Goal: Information Seeking & Learning: Learn about a topic

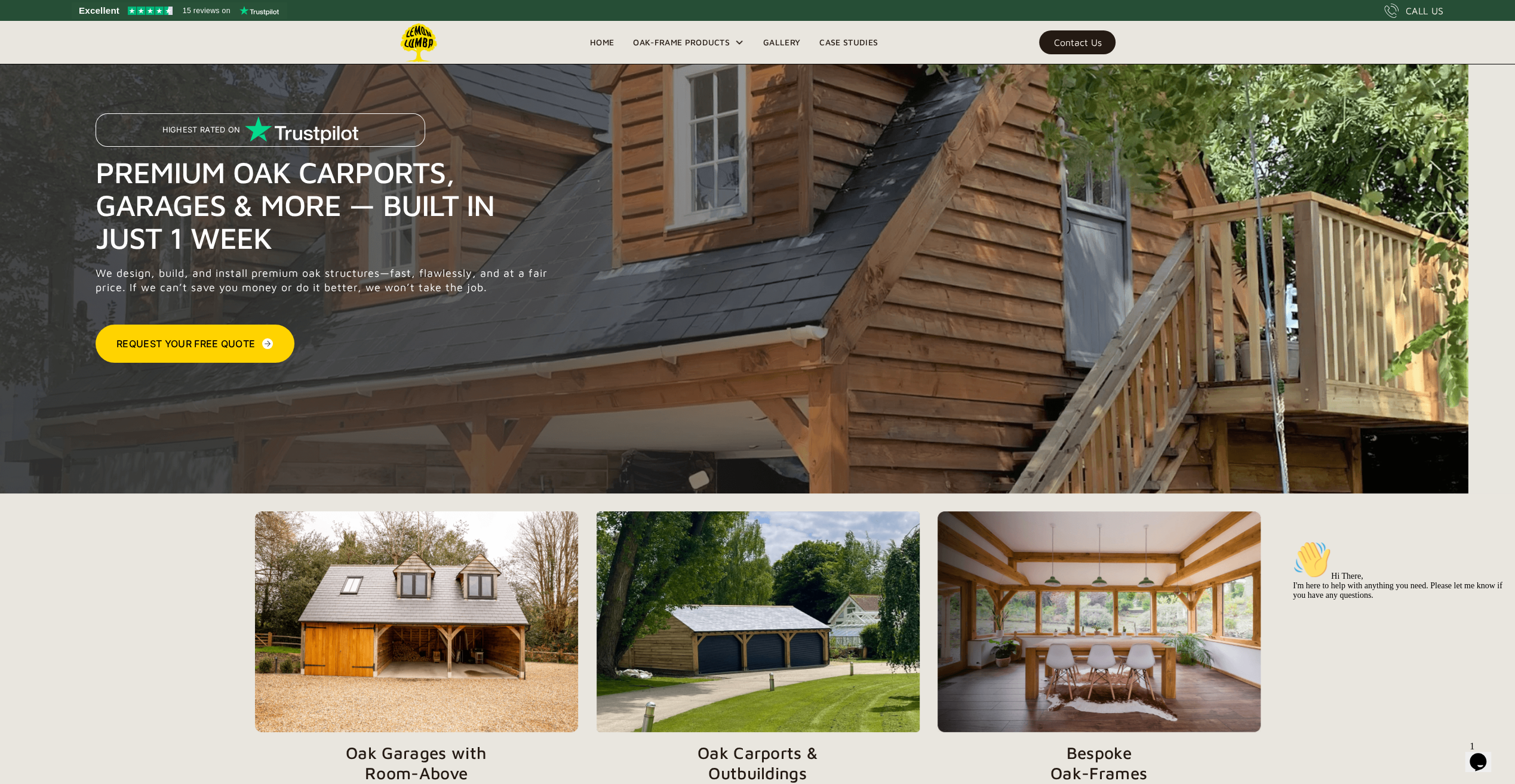
click at [1088, 41] on div "Contact Us" at bounding box center [1077, 42] width 48 height 9
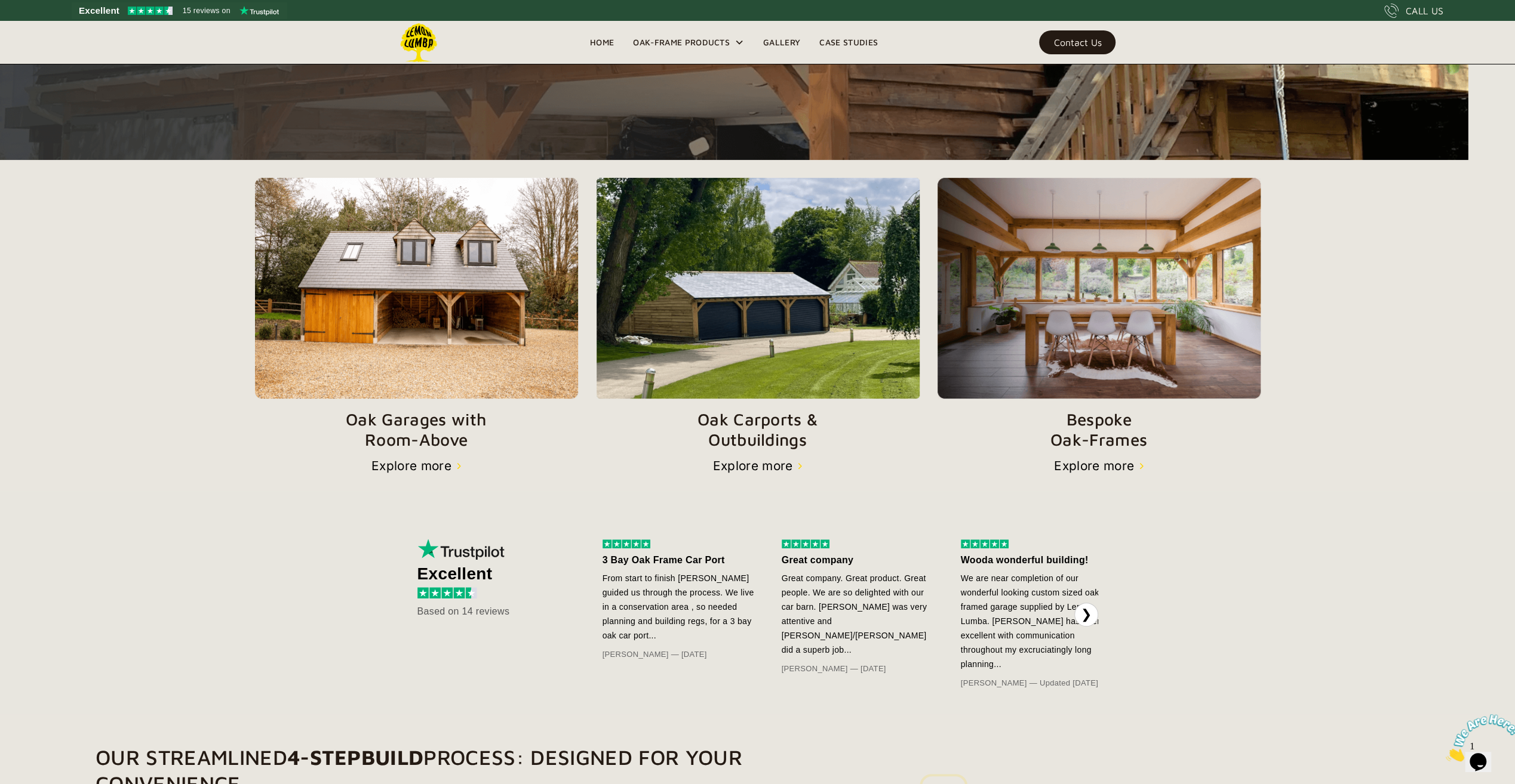
scroll to position [334, 0]
click at [752, 357] on img at bounding box center [758, 287] width 324 height 221
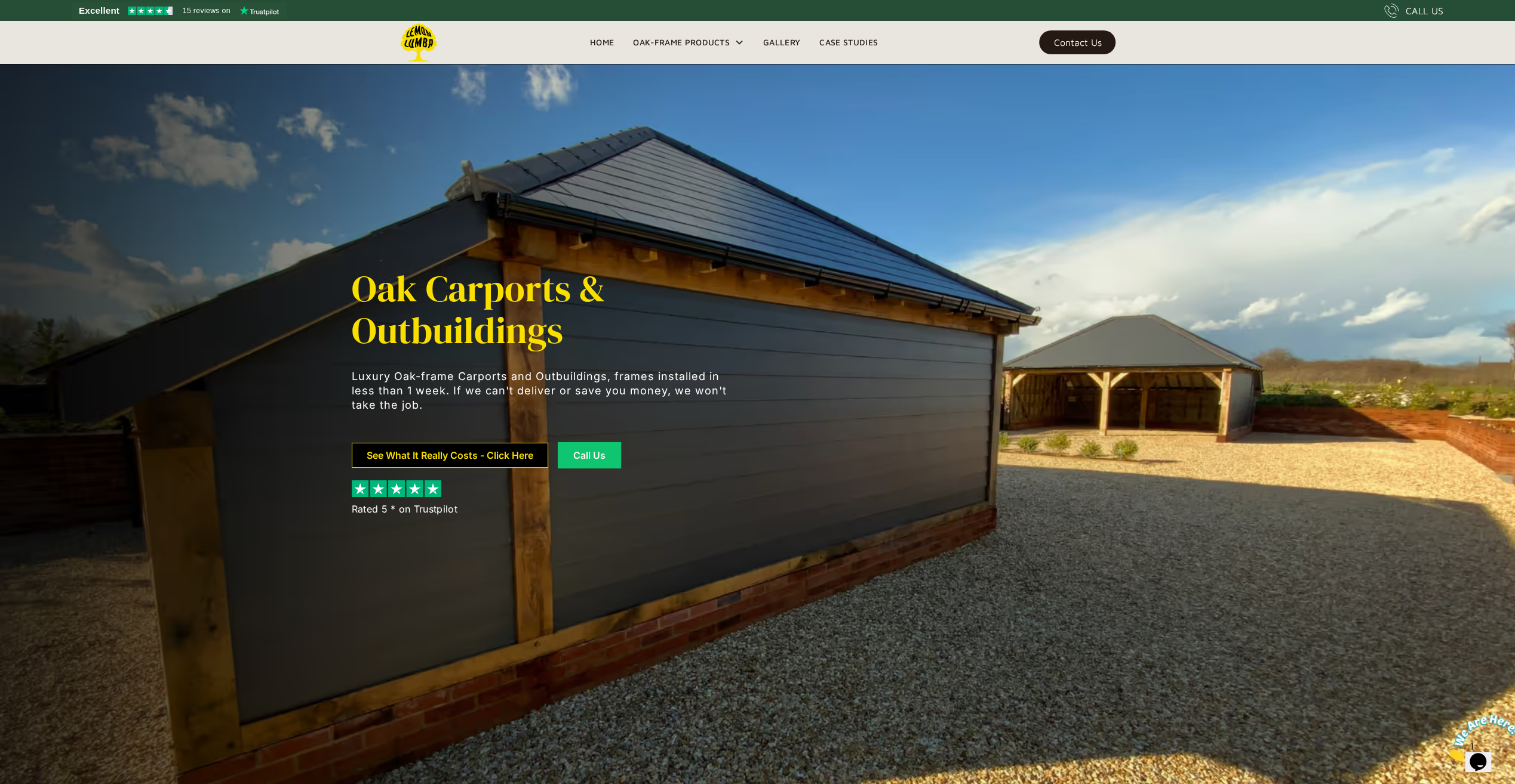
click at [488, 453] on link "See What It Really Costs - Click Here" at bounding box center [449, 455] width 197 height 25
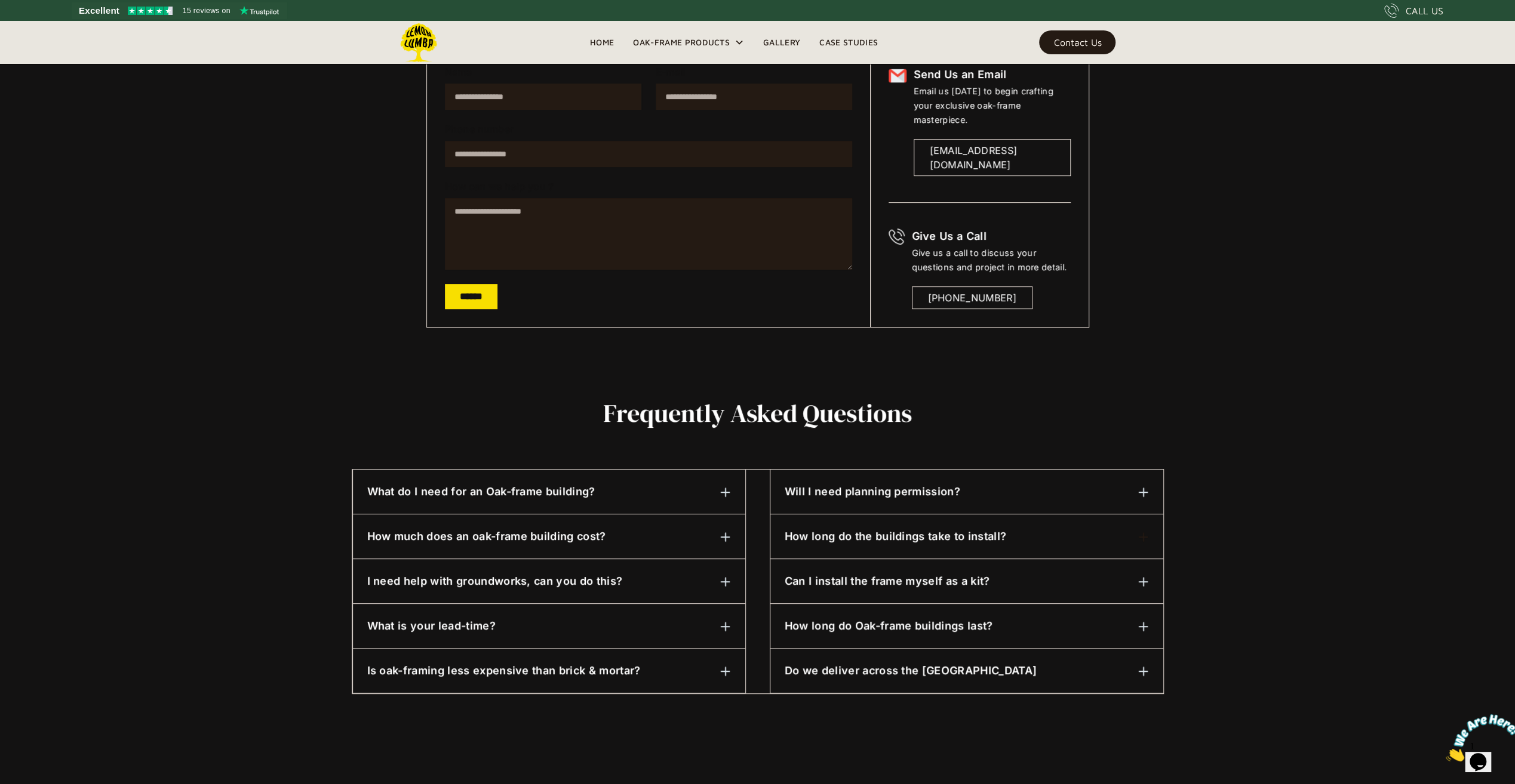
scroll to position [251, 0]
click at [1143, 580] on img at bounding box center [1143, 581] width 11 height 11
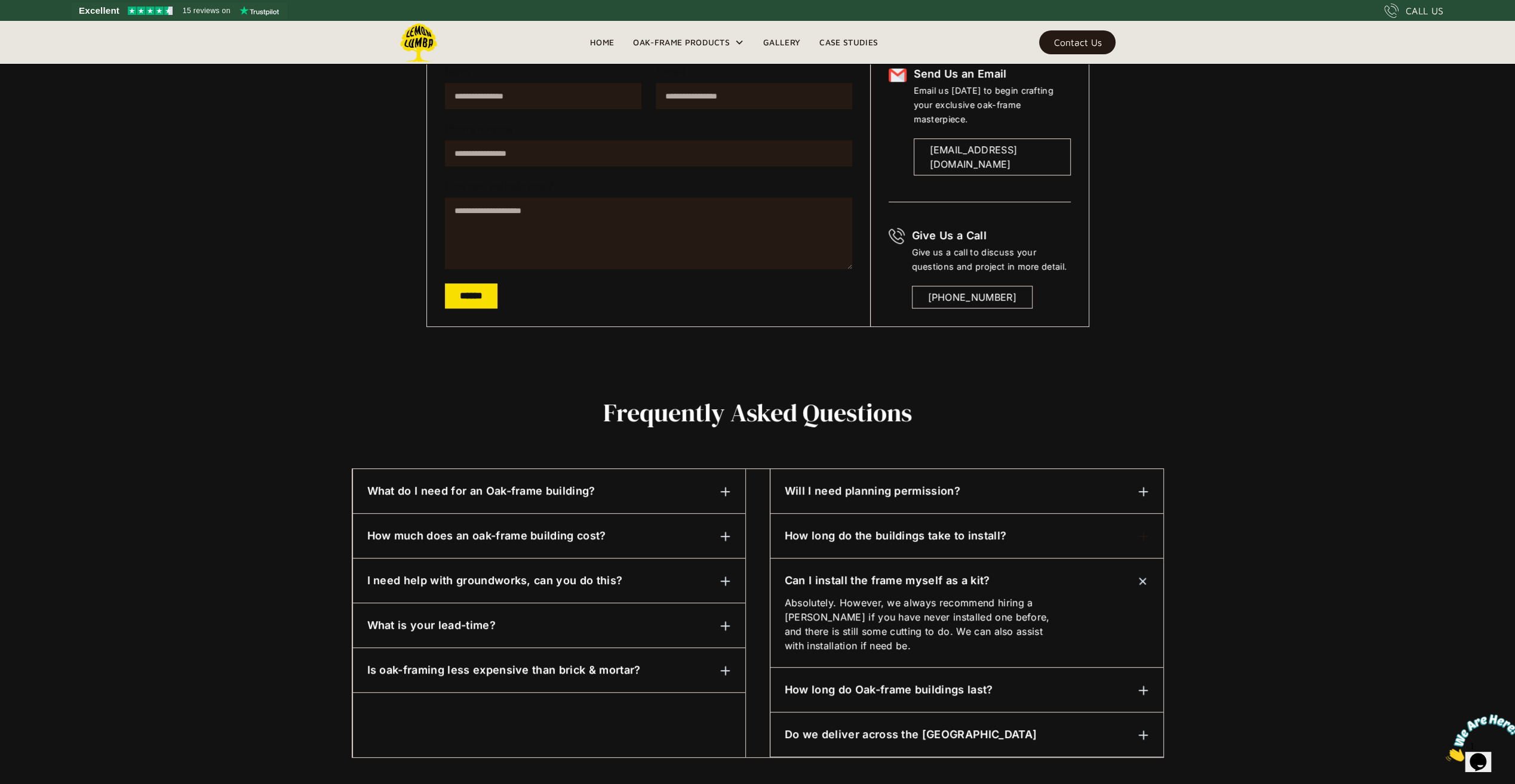
click at [1137, 531] on div "How long do the buildings take to install?" at bounding box center [966, 536] width 364 height 16
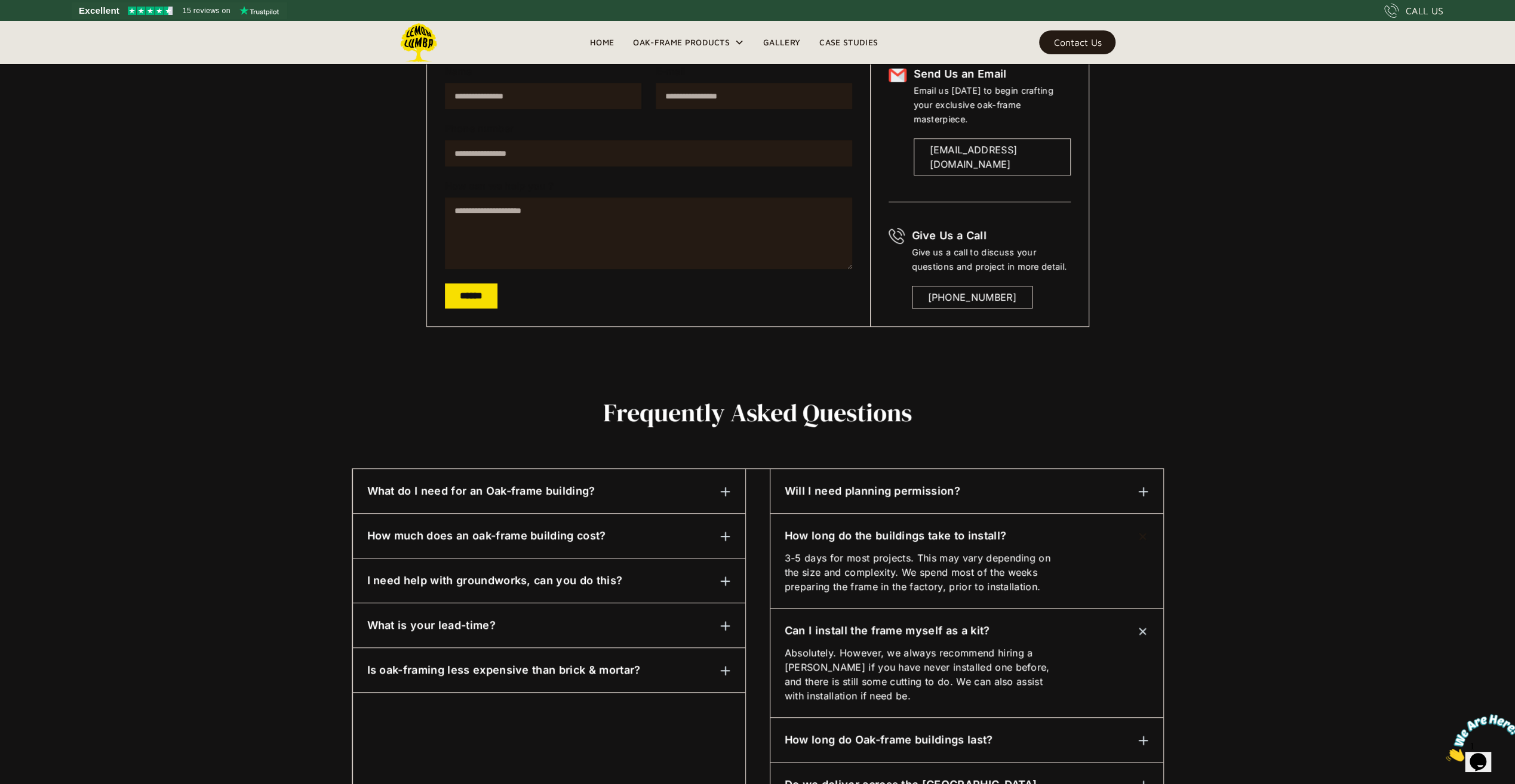
click at [1137, 531] on div "How long do the buildings take to install?" at bounding box center [966, 536] width 364 height 16
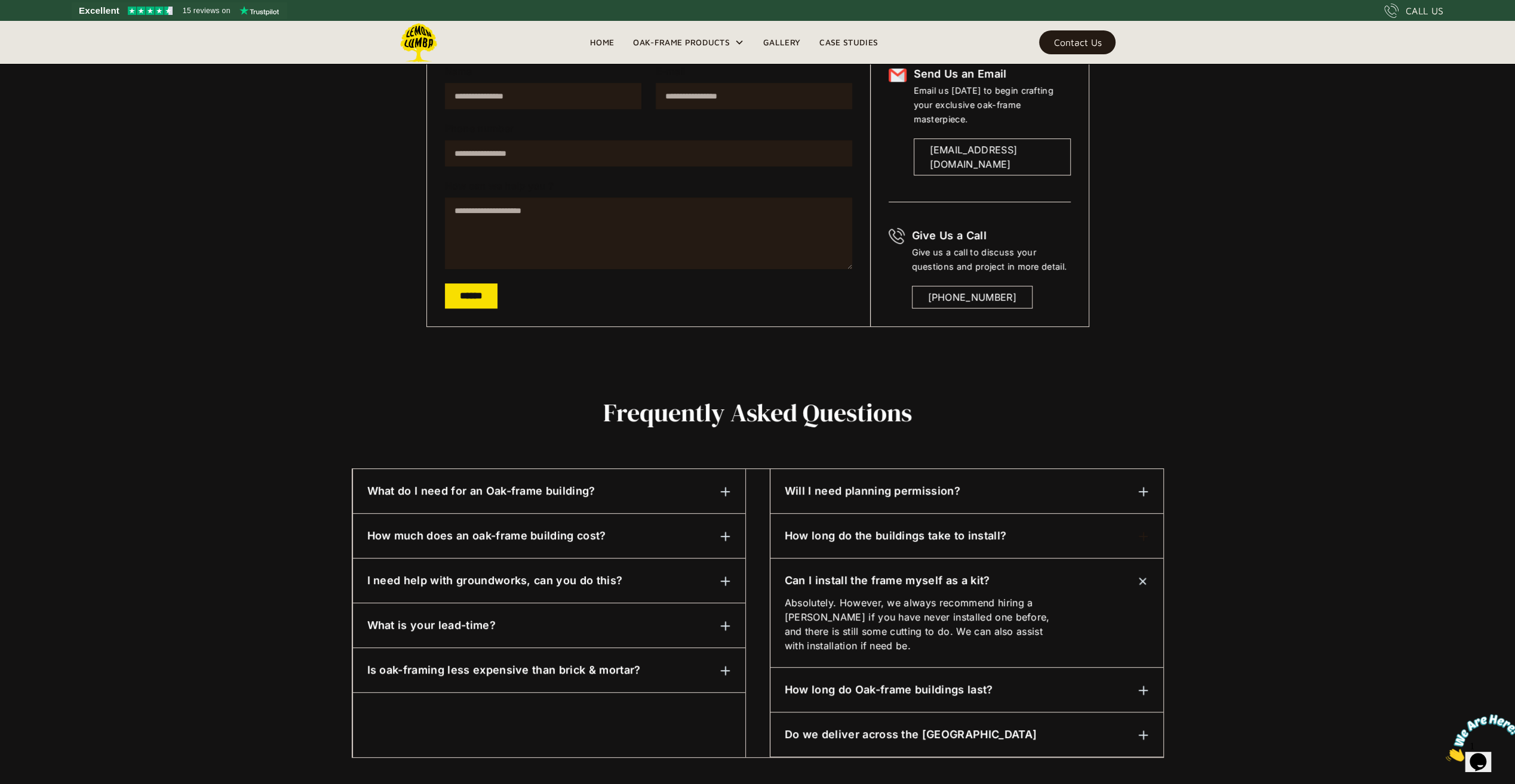
click at [725, 576] on img at bounding box center [725, 581] width 11 height 11
click at [723, 532] on img at bounding box center [725, 537] width 11 height 11
